Goal: Task Accomplishment & Management: Use online tool/utility

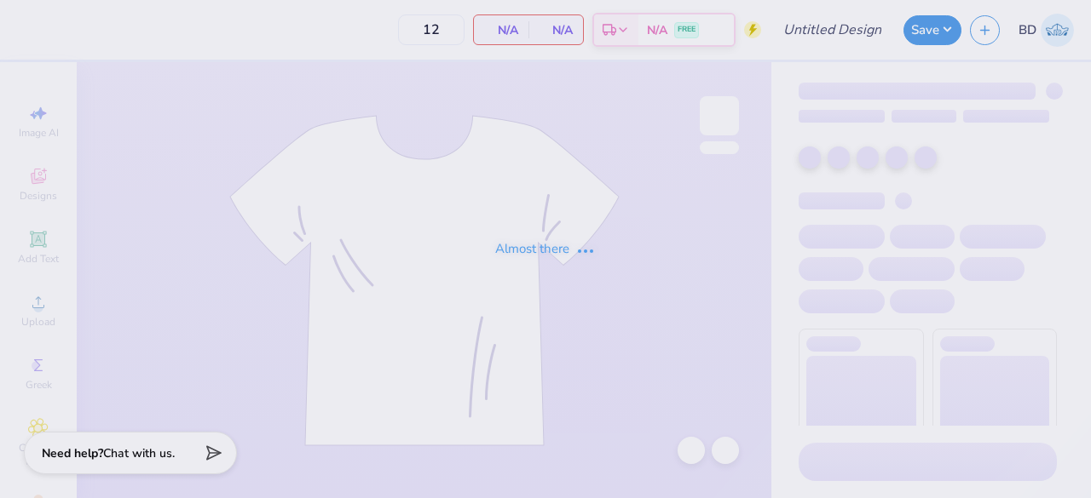
type input "Tulane AEPi formal shirts"
type input "24"
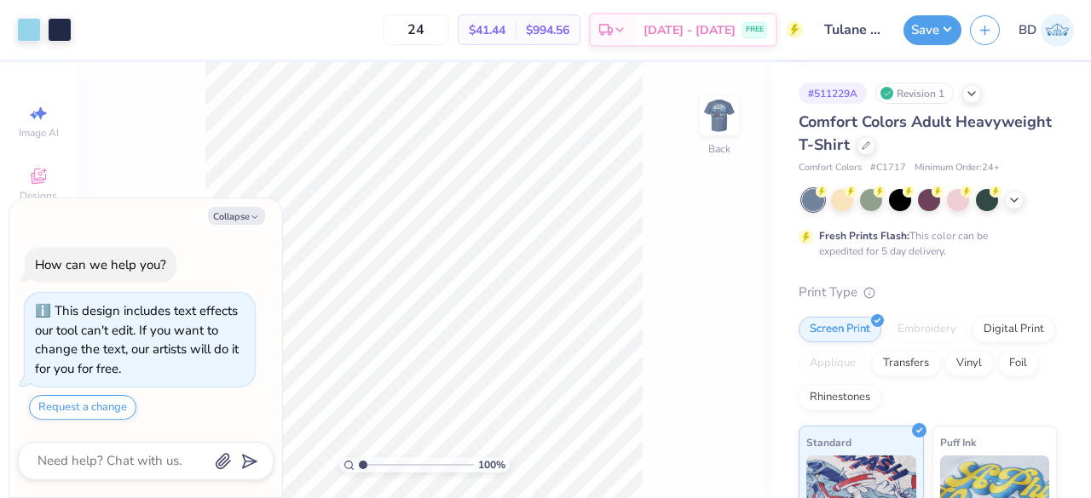
click at [232, 216] on button "Collapse" at bounding box center [236, 216] width 57 height 18
type textarea "x"
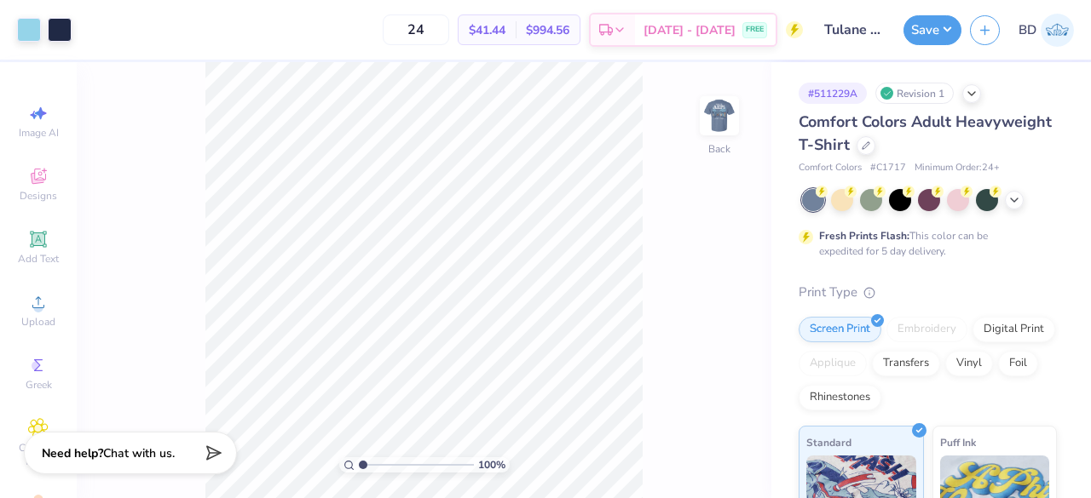
click at [731, 113] on img at bounding box center [719, 116] width 34 height 34
click at [65, 32] on div at bounding box center [60, 30] width 24 height 24
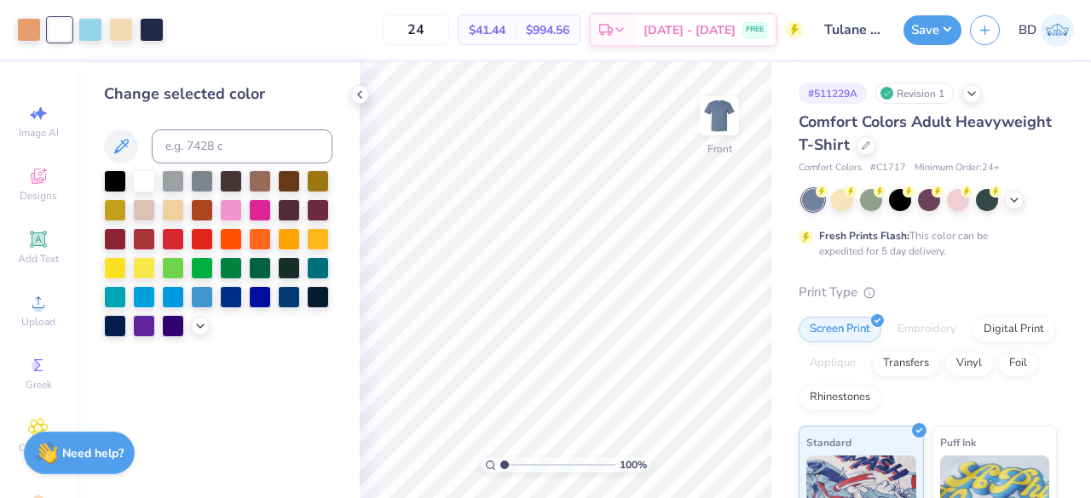
click at [201, 337] on div at bounding box center [218, 253] width 228 height 167
click at [201, 333] on div at bounding box center [200, 326] width 19 height 19
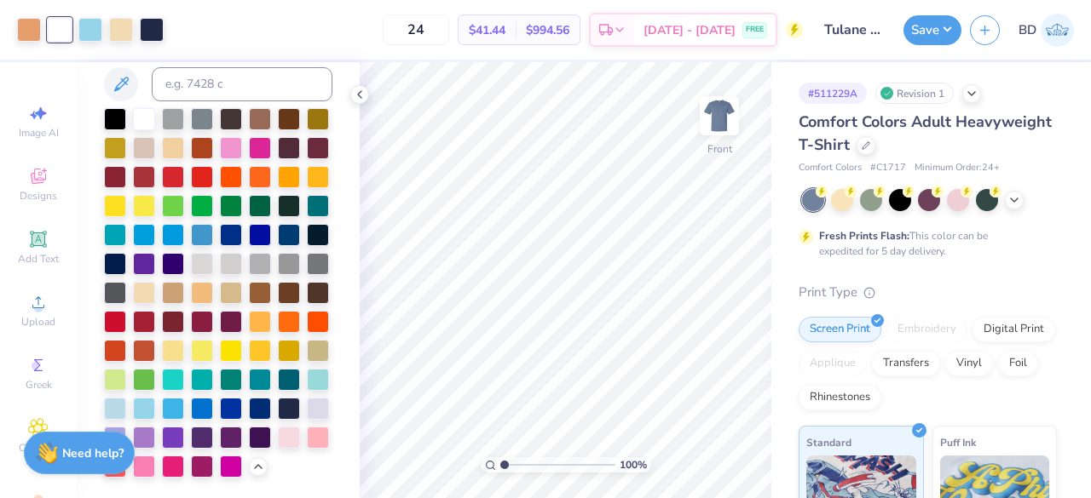
scroll to position [65, 0]
click at [190, 83] on input at bounding box center [242, 84] width 181 height 34
type input "472"
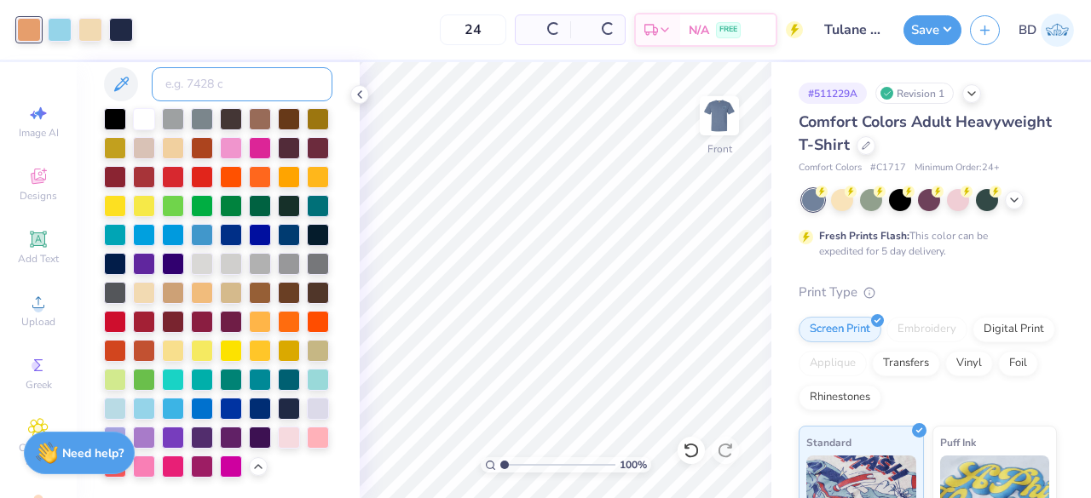
click at [190, 83] on input at bounding box center [242, 84] width 181 height 34
click at [208, 85] on input at bounding box center [242, 84] width 181 height 34
type input "472"
click at [61, 24] on div at bounding box center [60, 30] width 24 height 24
click at [131, 84] on button at bounding box center [121, 84] width 34 height 34
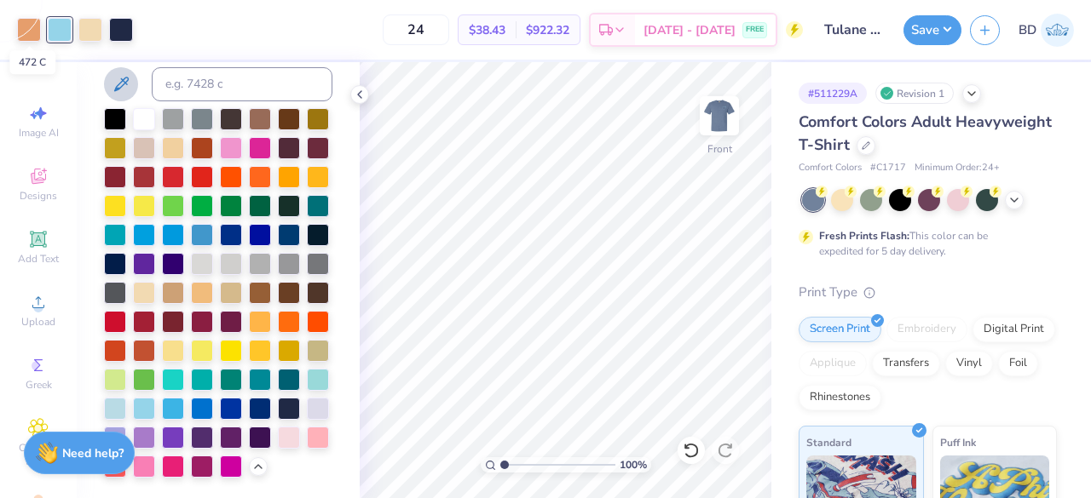
click at [32, 32] on div at bounding box center [29, 30] width 24 height 24
click at [195, 83] on input at bounding box center [242, 84] width 181 height 34
click at [690, 451] on icon at bounding box center [691, 450] width 17 height 17
click at [123, 35] on div at bounding box center [121, 30] width 24 height 24
click at [131, 79] on button at bounding box center [121, 84] width 34 height 34
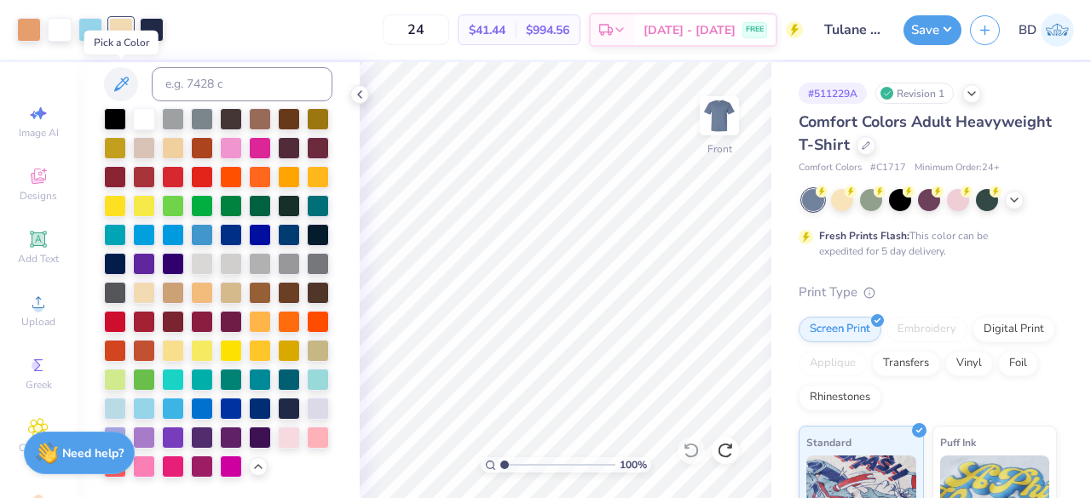
click at [124, 83] on icon at bounding box center [121, 84] width 20 height 20
click at [27, 32] on div at bounding box center [29, 30] width 24 height 24
click at [121, 33] on div at bounding box center [121, 30] width 24 height 24
click at [34, 35] on div at bounding box center [29, 30] width 24 height 24
click at [126, 34] on div at bounding box center [121, 30] width 24 height 24
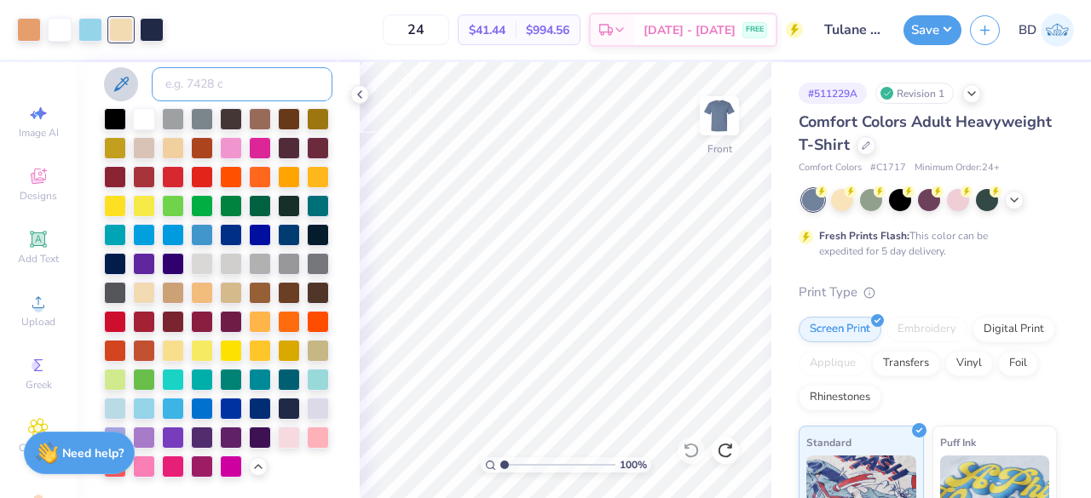
click at [196, 83] on input at bounding box center [242, 84] width 181 height 34
type input "472"
click at [61, 29] on div at bounding box center [60, 30] width 24 height 24
click at [218, 80] on input at bounding box center [242, 84] width 181 height 34
type input "2975"
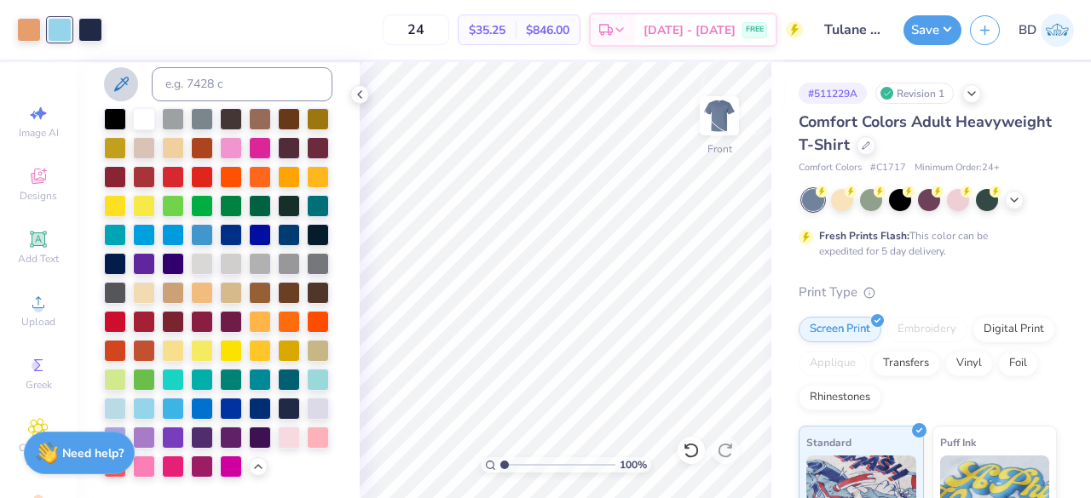
click at [723, 113] on img at bounding box center [719, 116] width 34 height 34
click at [733, 121] on img at bounding box center [719, 116] width 34 height 34
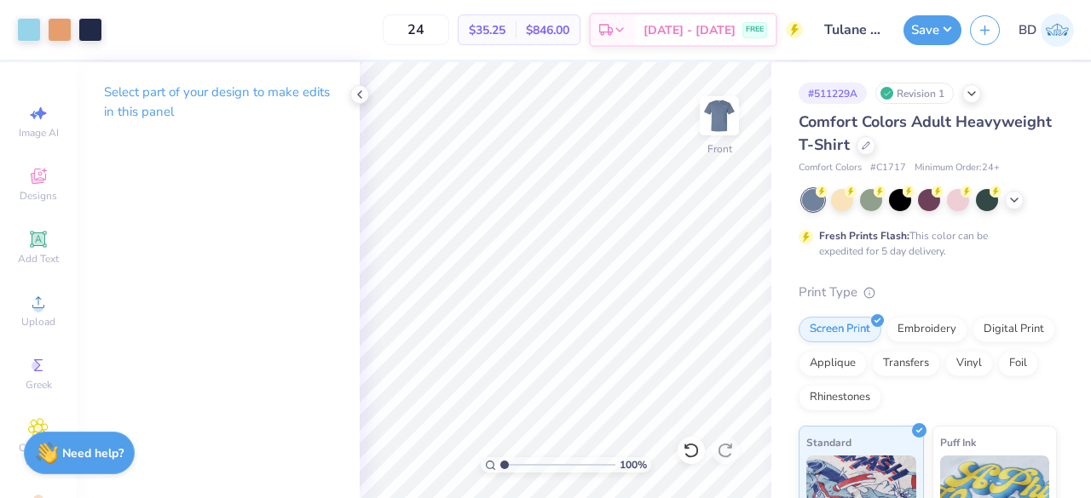
click at [360, 94] on icon at bounding box center [360, 95] width 14 height 14
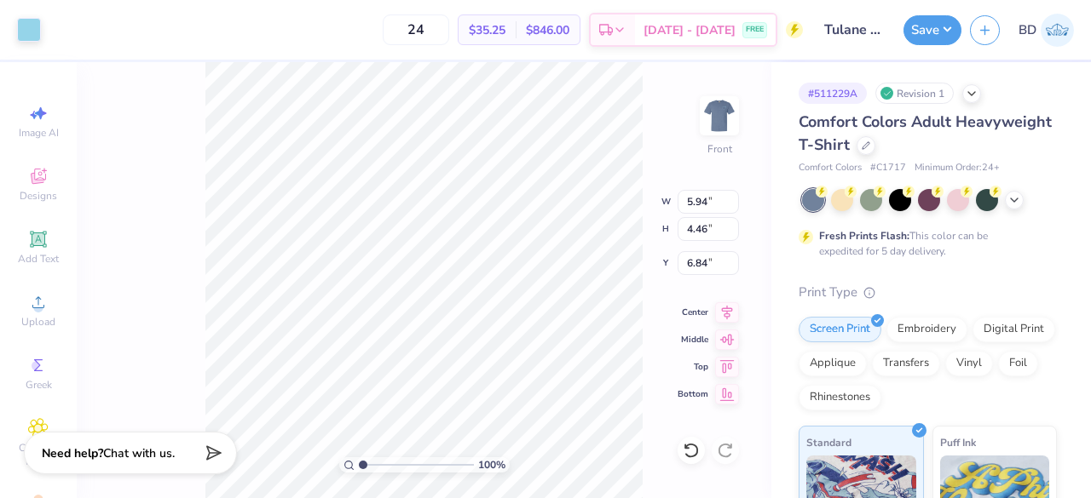
click at [29, 31] on div at bounding box center [29, 30] width 24 height 24
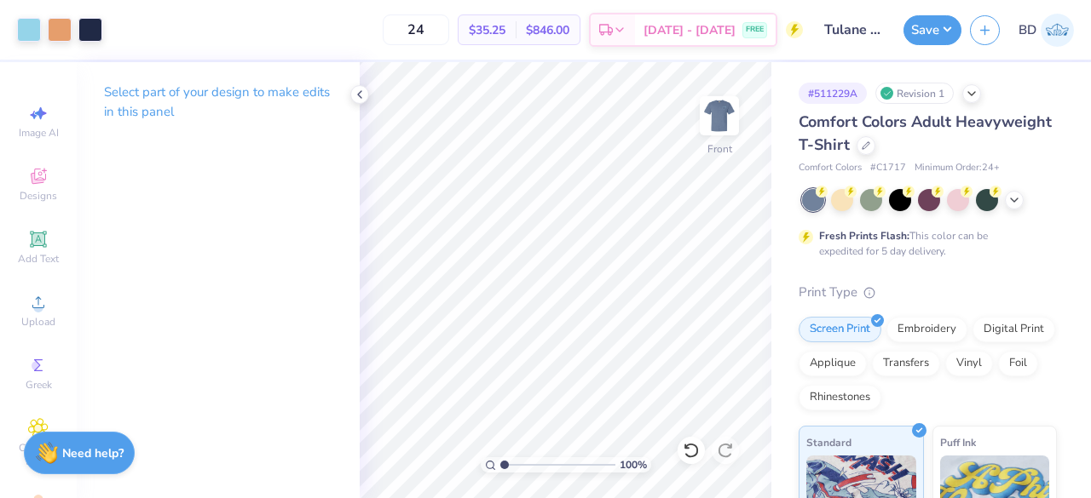
click at [360, 98] on icon at bounding box center [360, 95] width 14 height 14
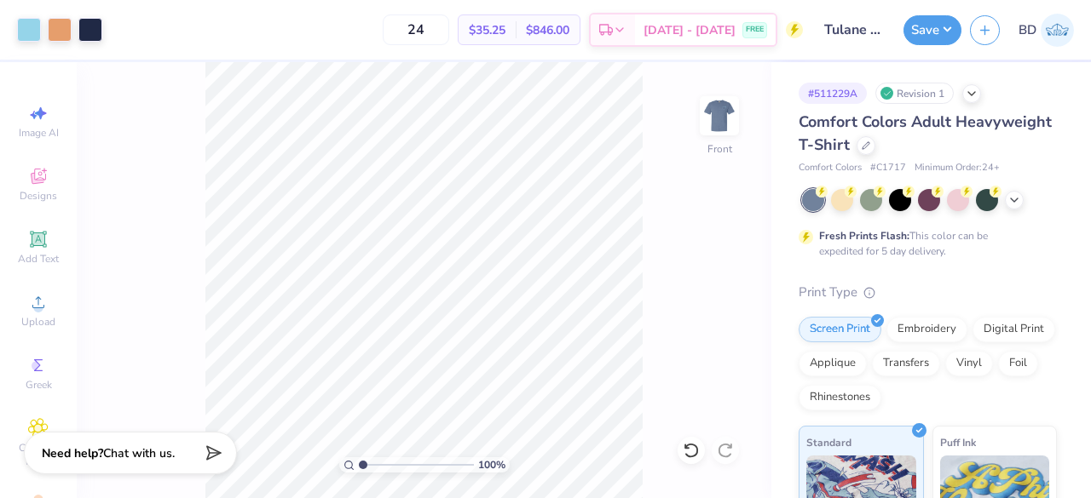
click at [729, 133] on img at bounding box center [719, 116] width 34 height 34
click at [924, 32] on button "Save" at bounding box center [932, 30] width 58 height 30
click at [92, 25] on div at bounding box center [90, 30] width 24 height 24
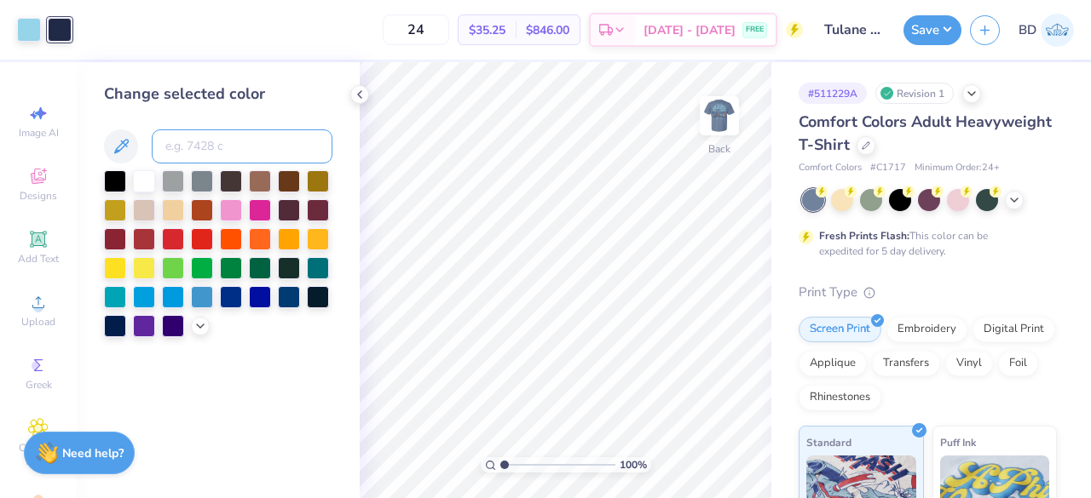
click at [183, 134] on input at bounding box center [242, 147] width 181 height 34
type input "2975"
click at [722, 118] on img at bounding box center [719, 116] width 34 height 34
click at [938, 40] on button "Save" at bounding box center [932, 30] width 58 height 30
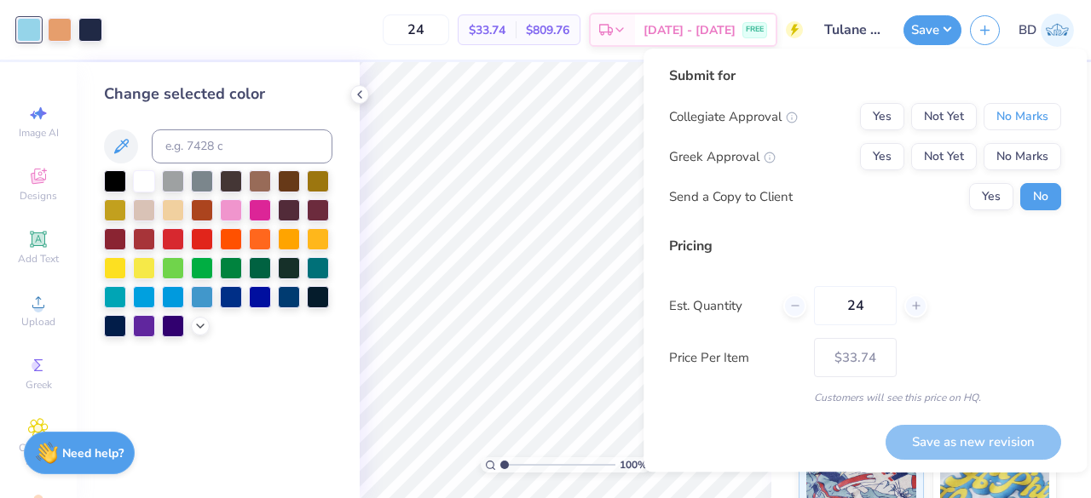
click at [985, 126] on button "No Marks" at bounding box center [1022, 116] width 78 height 27
click at [937, 170] on button "Not Yet" at bounding box center [944, 156] width 66 height 27
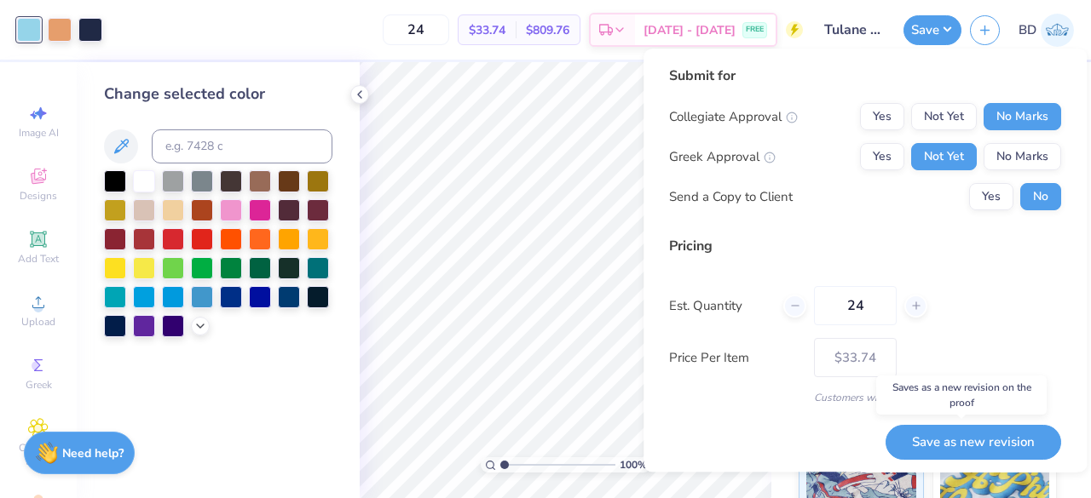
click at [978, 458] on button "Save as new revision" at bounding box center [973, 442] width 176 height 35
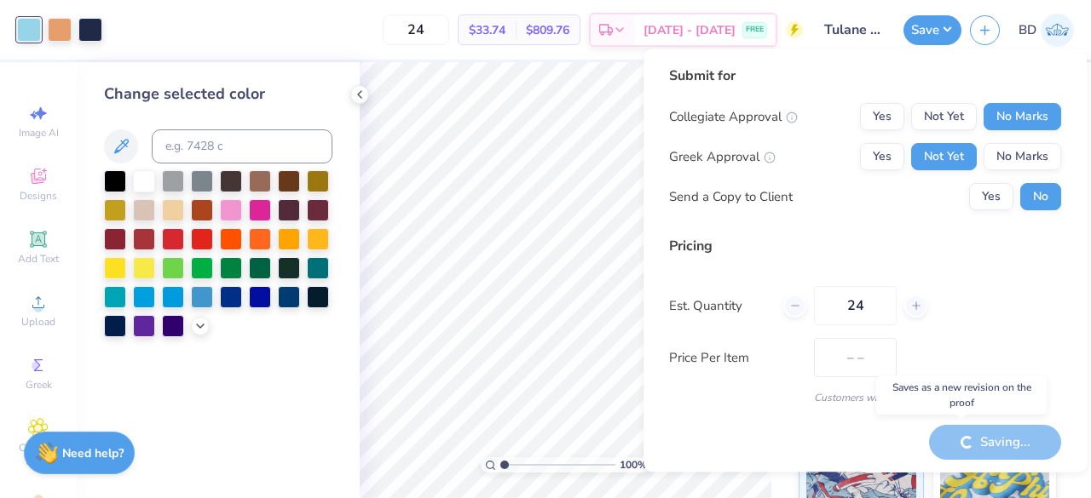
type input "$33.74"
